Goal: Transaction & Acquisition: Purchase product/service

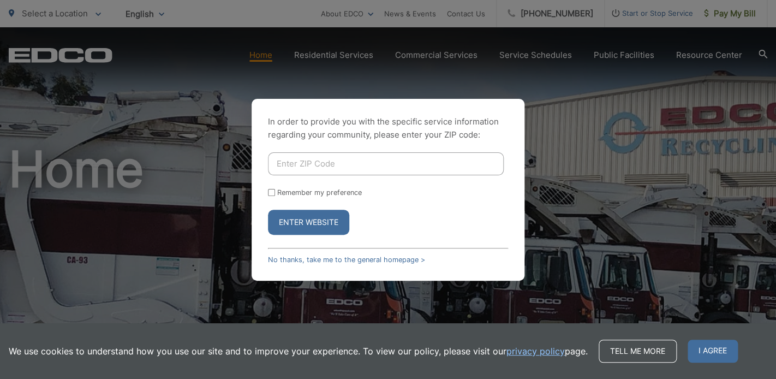
click at [729, 15] on div "In order to provide you with the specific service information regarding your co…" at bounding box center [388, 189] width 776 height 379
click at [320, 258] on link "No thanks, take me to the general homepage >" at bounding box center [346, 259] width 157 height 8
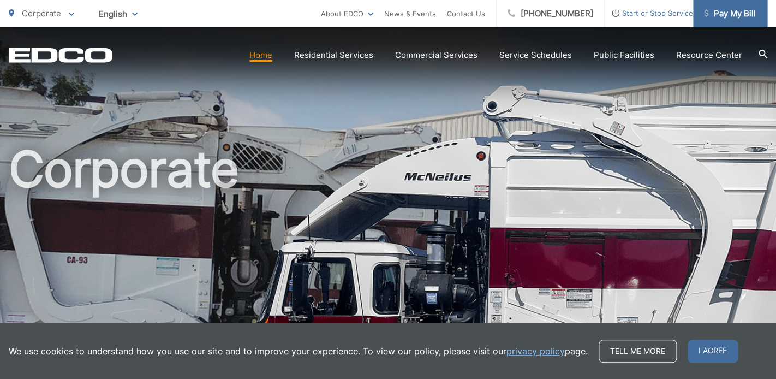
click at [727, 13] on span "Pay My Bill" at bounding box center [730, 13] width 52 height 13
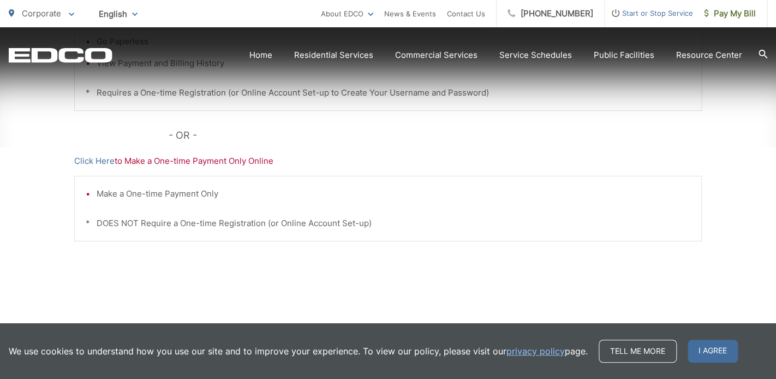
scroll to position [397, 0]
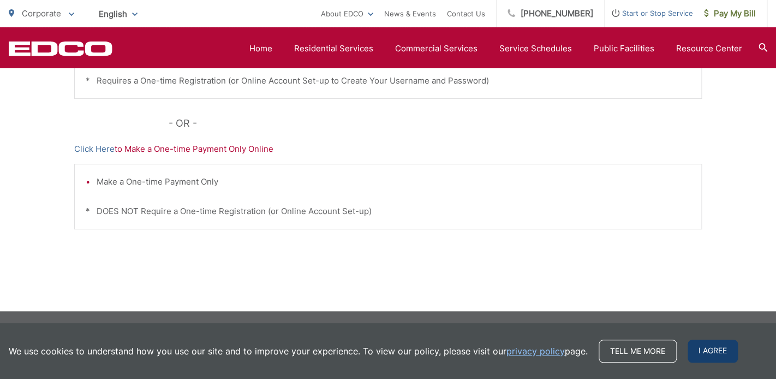
click at [706, 351] on span "I agree" at bounding box center [712, 350] width 50 height 23
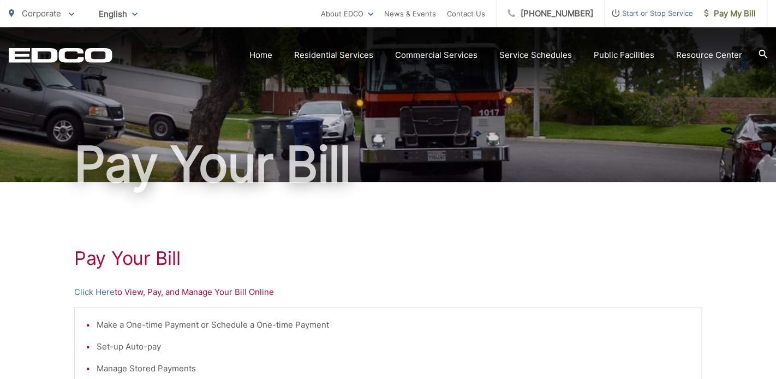
scroll to position [11, 0]
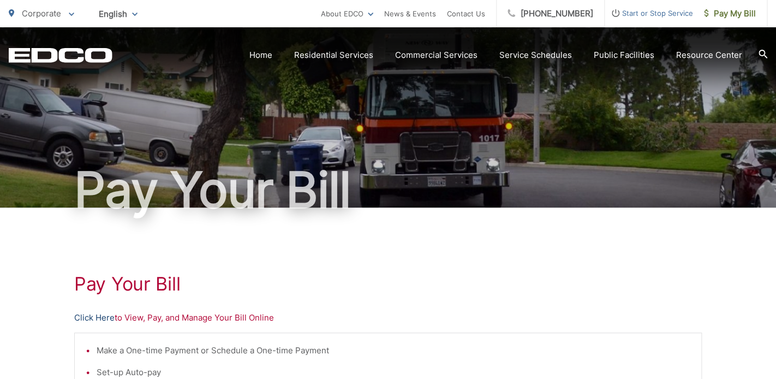
click at [107, 320] on link "Click Here" at bounding box center [94, 317] width 40 height 13
